Goal: Information Seeking & Learning: Learn about a topic

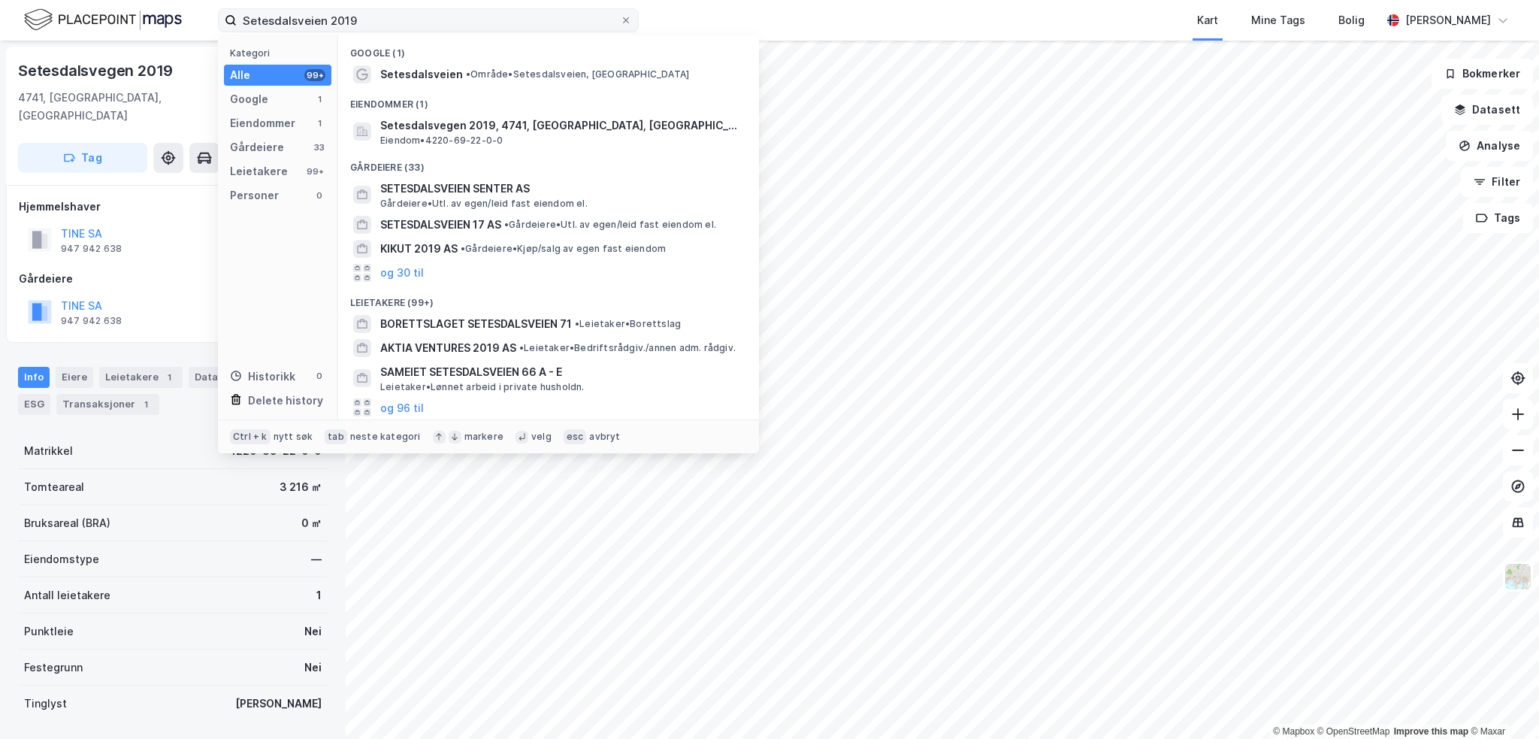
click at [389, 23] on input "Setesdalsveien 2019" at bounding box center [428, 20] width 383 height 23
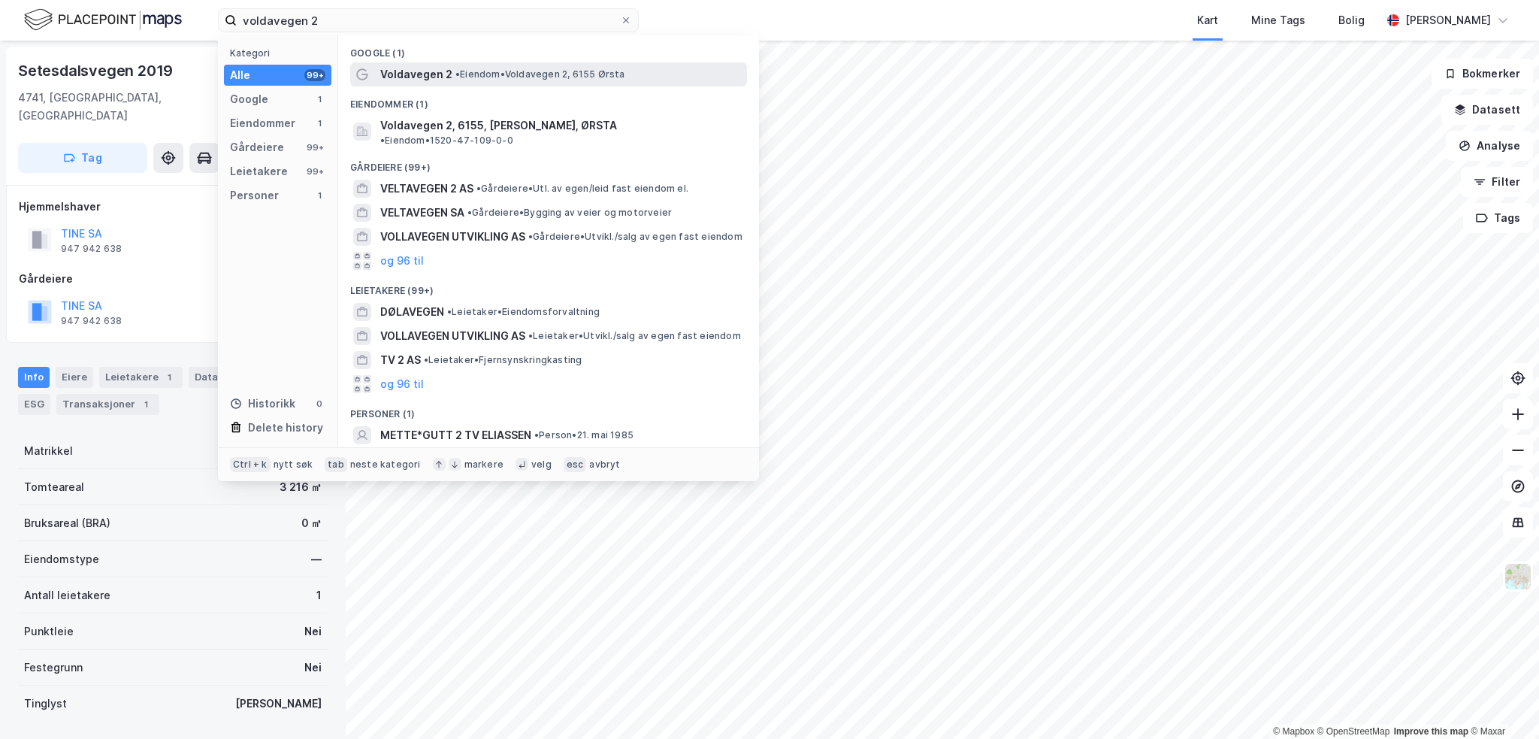
type input "voldavegen 2"
click at [533, 71] on span "• Eiendom • [STREET_ADDRESS]" at bounding box center [540, 74] width 170 height 12
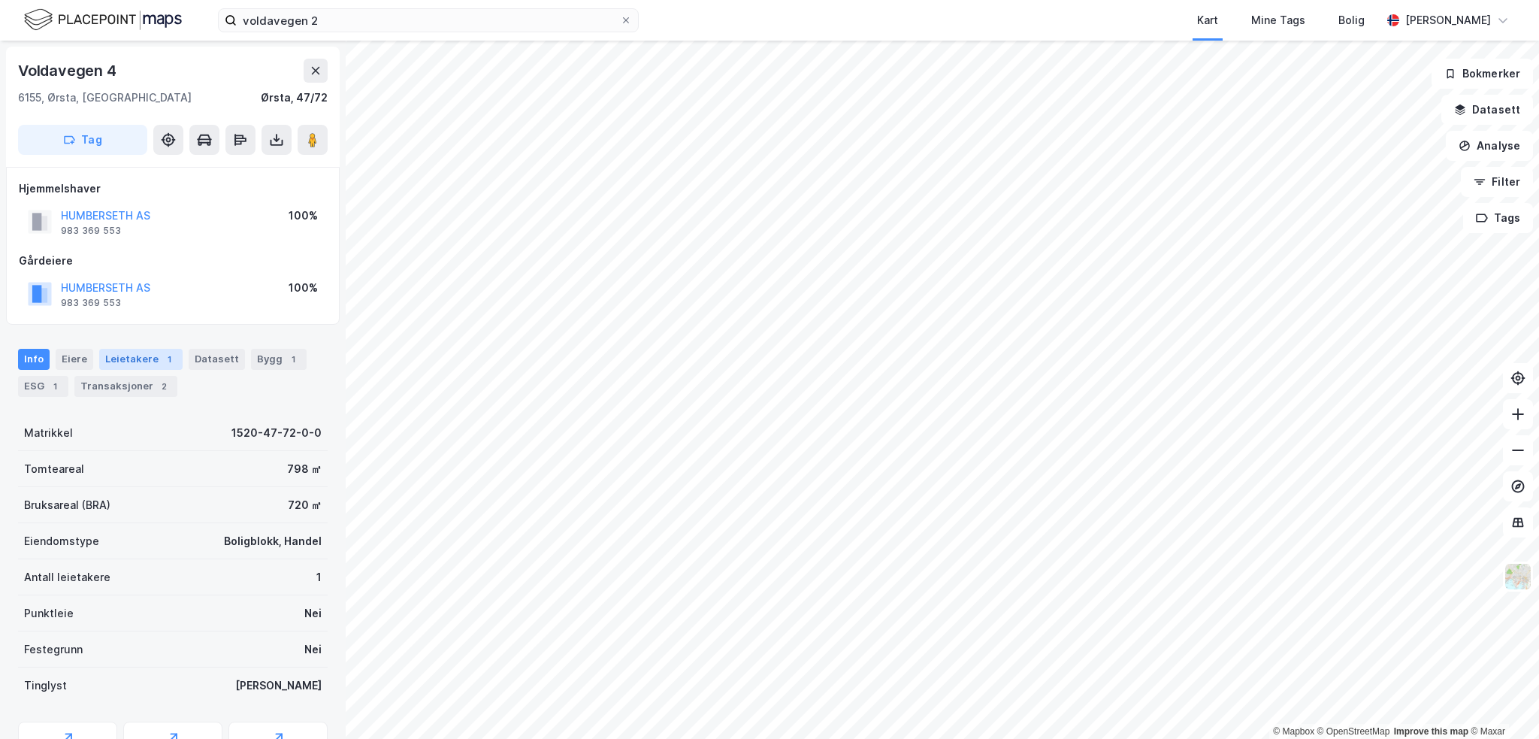
click at [162, 350] on div "Leietakere 1" at bounding box center [140, 359] width 83 height 21
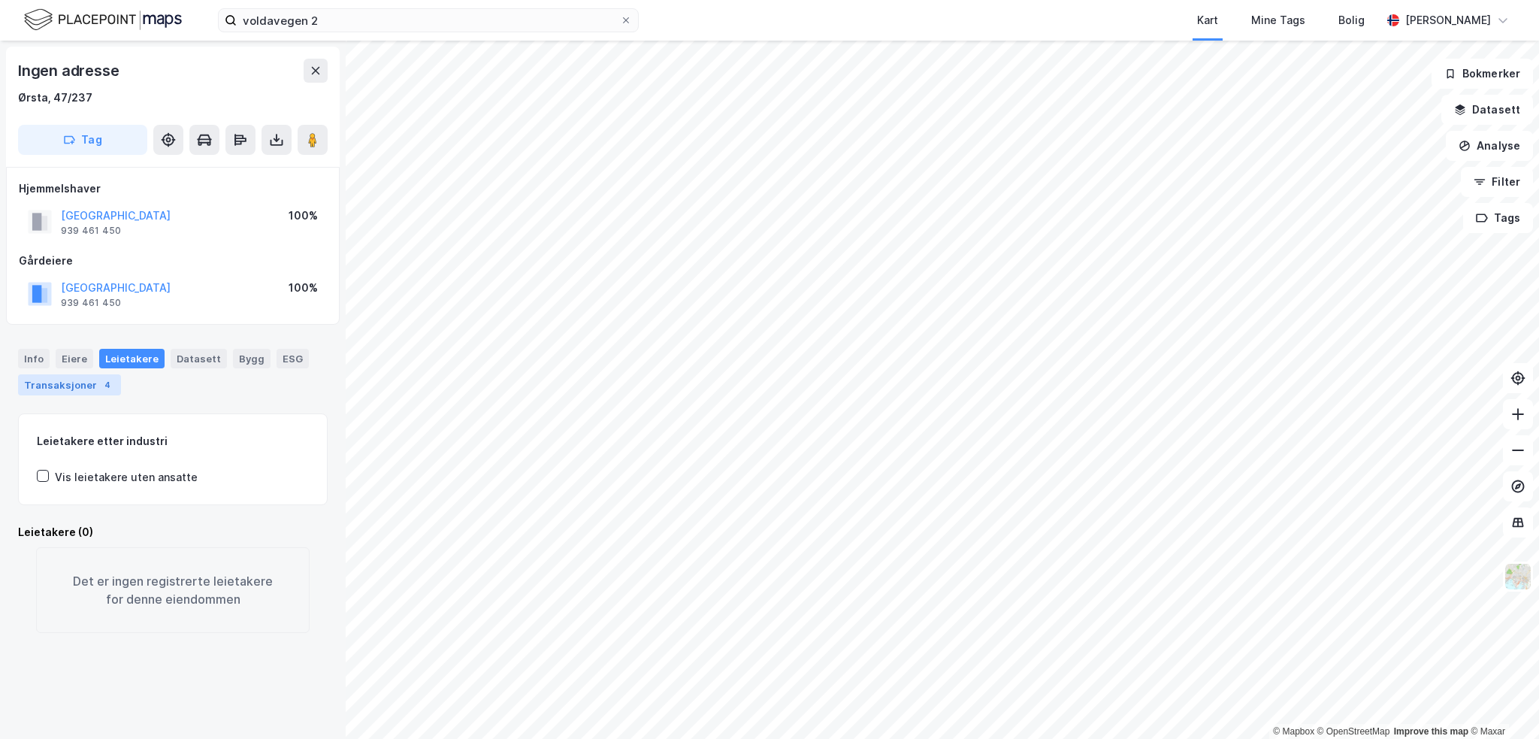
click at [77, 388] on div "Transaksjoner 4" at bounding box center [69, 384] width 103 height 21
